Goal: Information Seeking & Learning: Learn about a topic

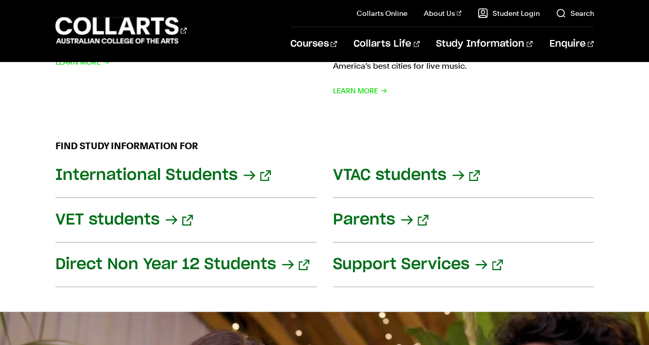
scroll to position [1436, 0]
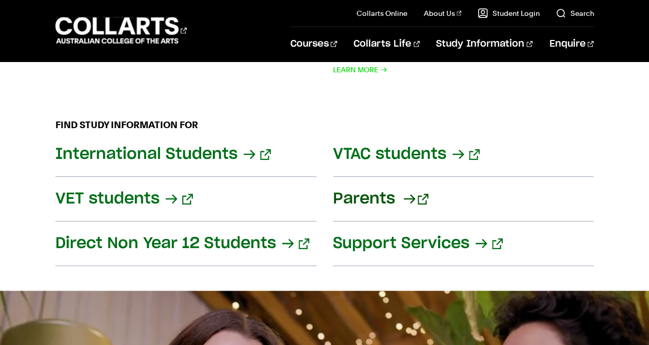
click at [359, 186] on link "Parents" at bounding box center [463, 199] width 261 height 45
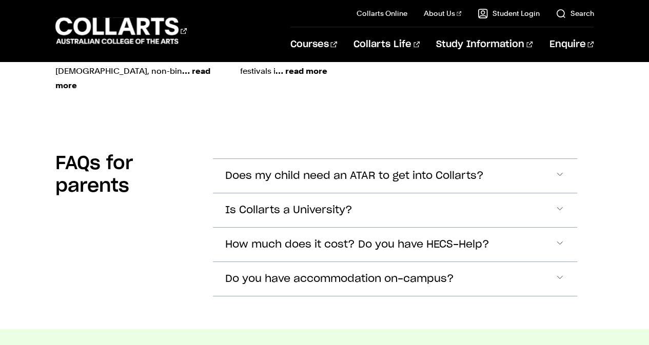
scroll to position [2872, 0]
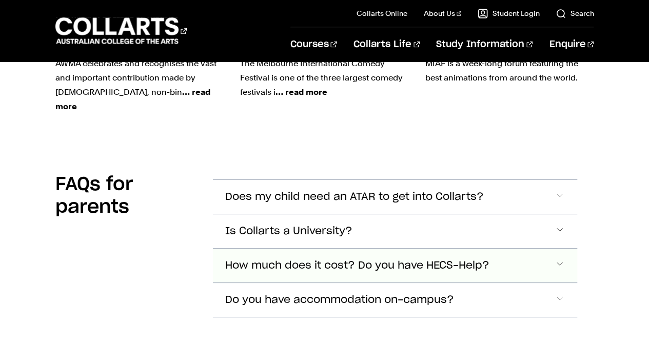
click at [562, 192] on span "Accordion Section" at bounding box center [559, 196] width 10 height 13
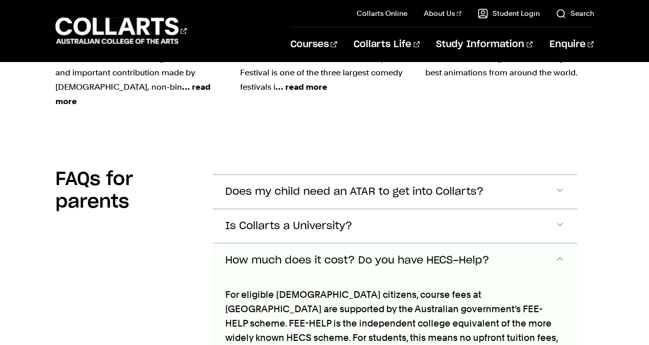
scroll to position [2855, 0]
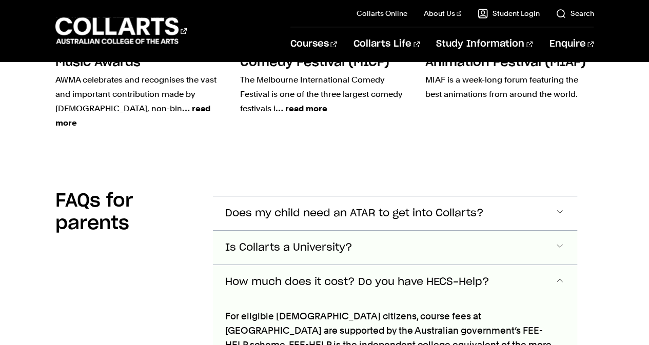
click at [560, 207] on span "Accordion Section" at bounding box center [559, 213] width 10 height 13
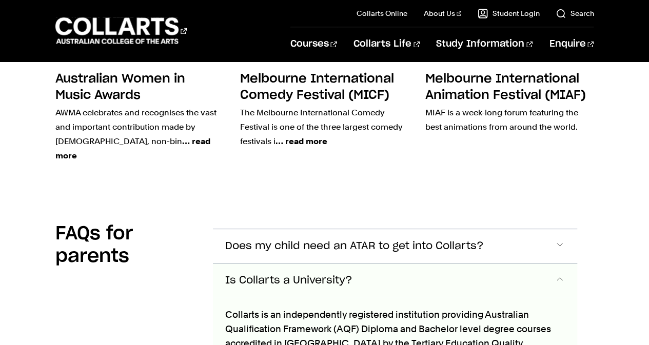
scroll to position [2771, 0]
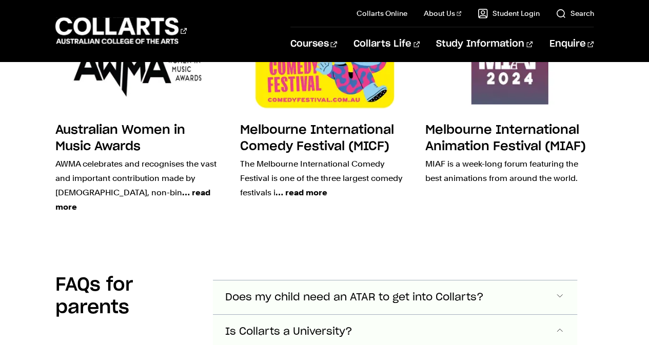
click at [561, 291] on span "Accordion Section" at bounding box center [559, 297] width 10 height 13
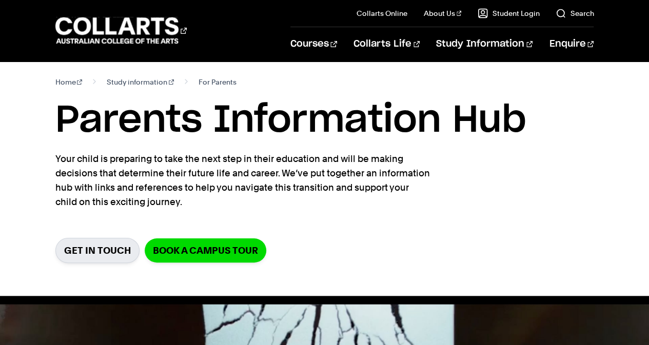
scroll to position [0, 0]
